Goal: Entertainment & Leisure: Browse casually

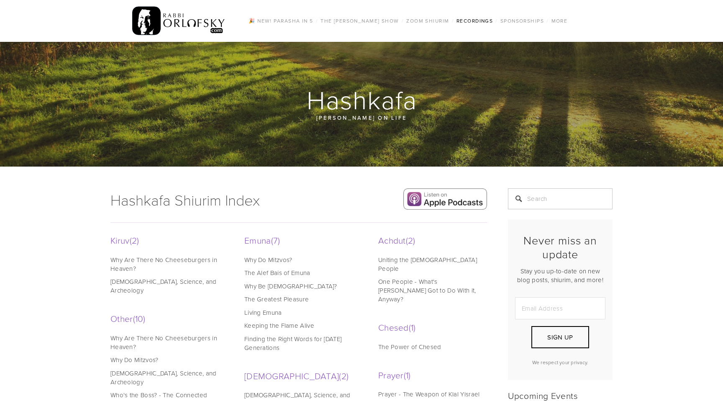
click at [191, 19] on img at bounding box center [178, 21] width 93 height 33
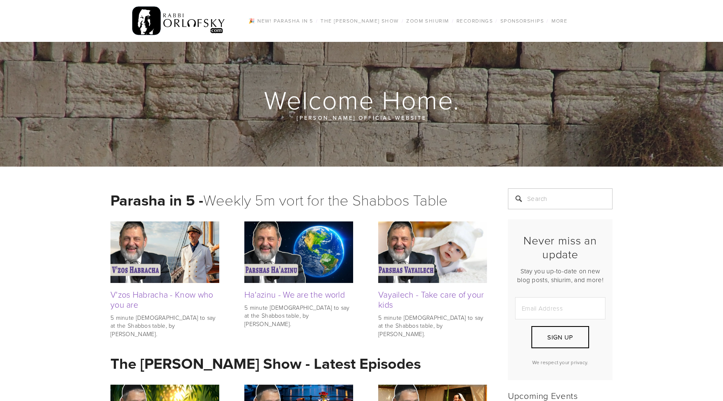
click at [184, 236] on img at bounding box center [164, 251] width 109 height 61
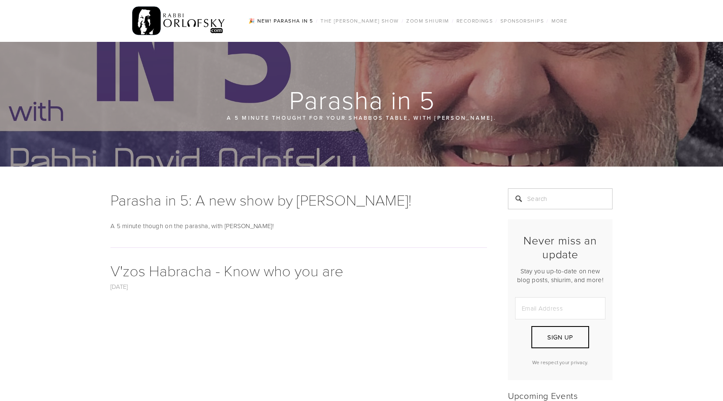
click at [147, 28] on img at bounding box center [178, 21] width 93 height 33
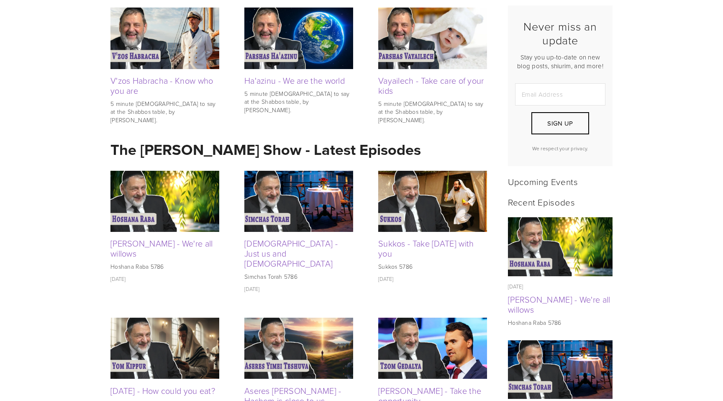
scroll to position [215, 0]
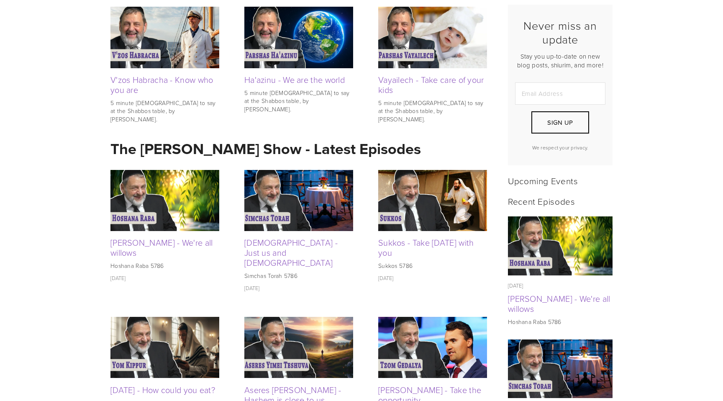
click at [167, 194] on img at bounding box center [164, 200] width 109 height 61
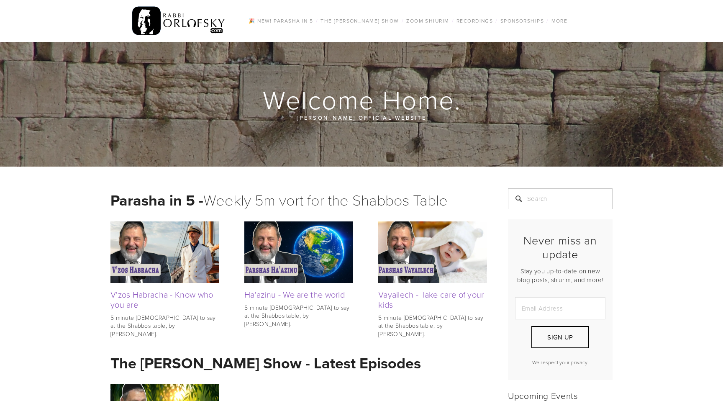
scroll to position [215, 0]
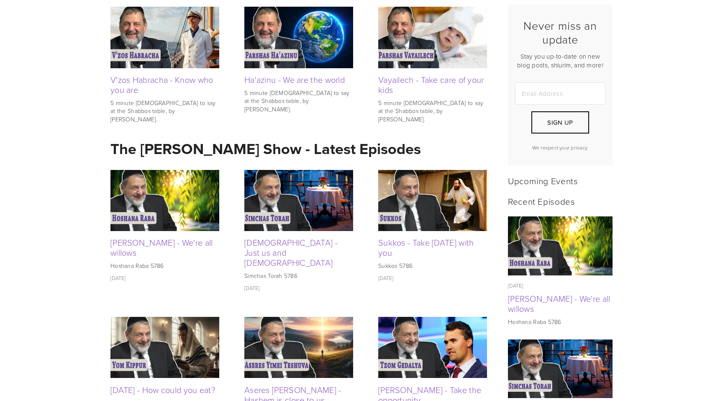
click at [270, 191] on img at bounding box center [298, 200] width 109 height 61
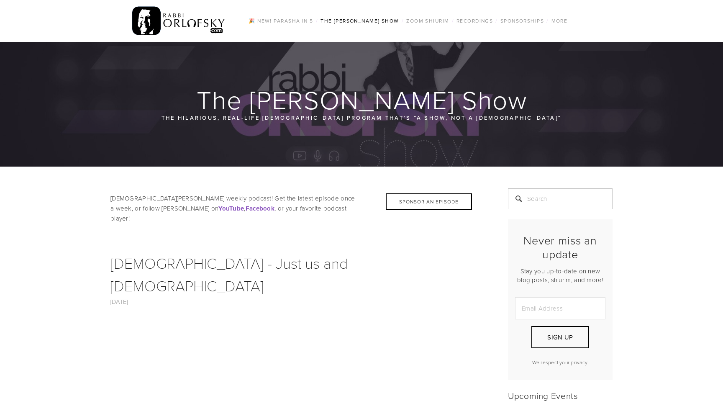
click at [182, 229] on div at bounding box center [298, 240] width 391 height 23
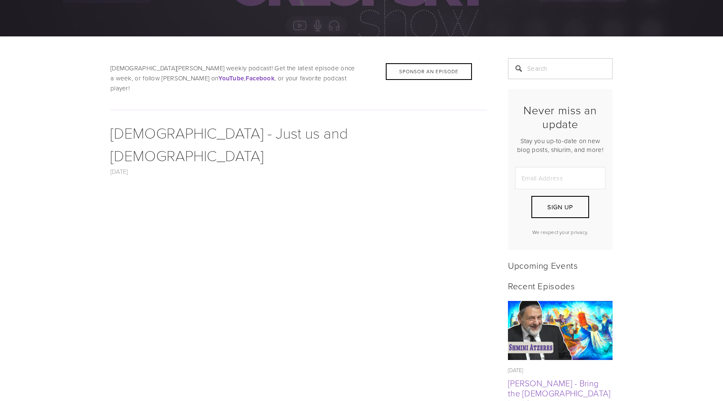
scroll to position [133, 0]
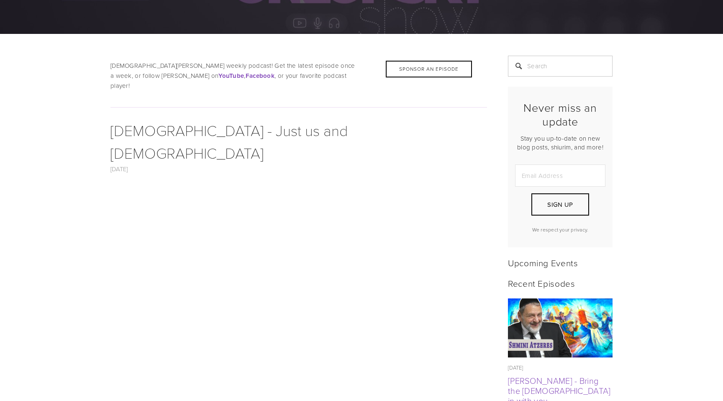
click at [519, 321] on img at bounding box center [560, 327] width 105 height 59
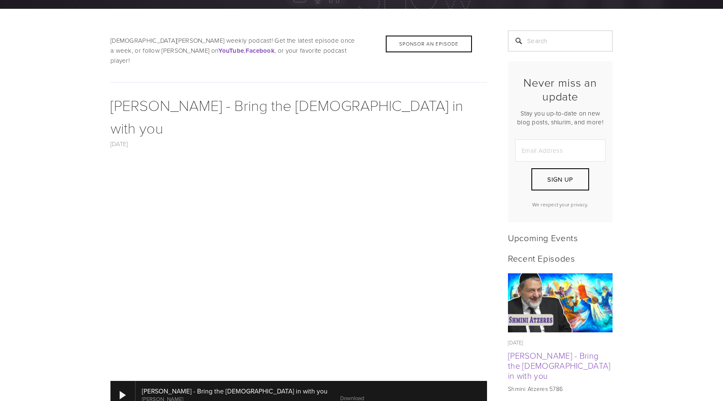
scroll to position [162, 0]
